Goal: Task Accomplishment & Management: Manage account settings

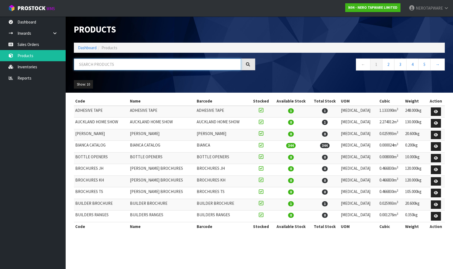
click at [105, 65] on input "text" at bounding box center [157, 65] width 167 height 12
paste input "NR231401aBN"
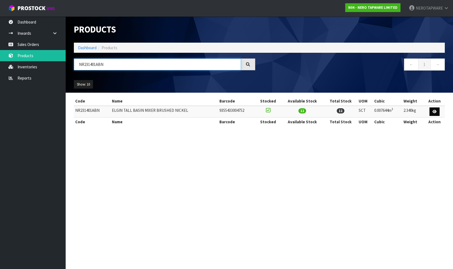
type input "NR231401ABN"
click at [437, 111] on icon at bounding box center [435, 112] width 4 height 4
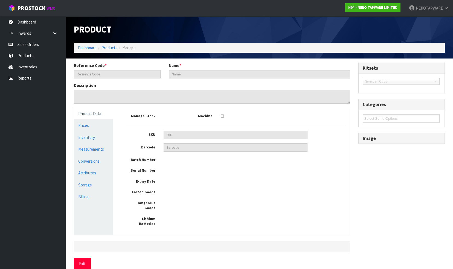
type input "NR231401ABN"
type input "ELGIN TALL BASIN MIXER BRUSHED NICKEL"
type input "9355433004752"
type input "40"
type input "24.5"
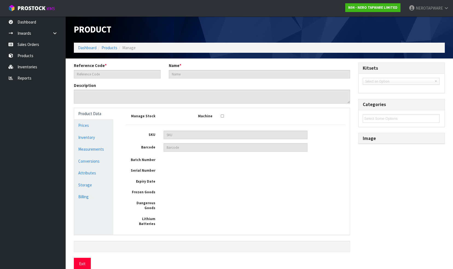
type input "7.8"
type input "0.007644"
type input "2.34"
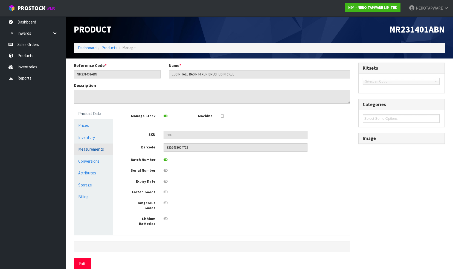
click at [88, 148] on link "Measurements" at bounding box center [93, 149] width 39 height 11
